Goal: Task Accomplishment & Management: Manage account settings

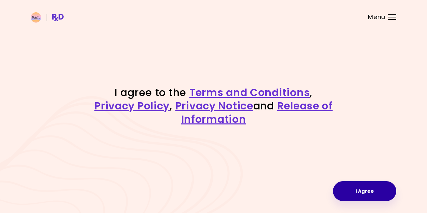
click at [377, 197] on button "I Agree" at bounding box center [364, 191] width 63 height 20
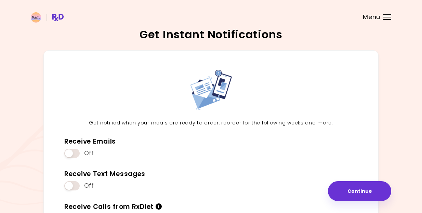
click at [387, 14] on header at bounding box center [211, 13] width 422 height 27
click at [387, 17] on div "Menu" at bounding box center [386, 16] width 9 height 5
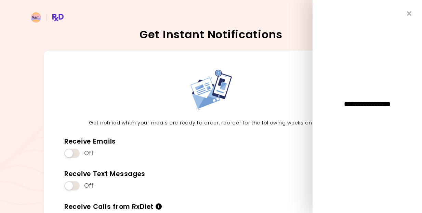
drag, startPoint x: 264, startPoint y: 55, endPoint x: 294, endPoint y: 43, distance: 32.2
click at [264, 55] on div "Get notified when your meals are ready to order, reorder for the following week…" at bounding box center [210, 149] width 335 height 199
